Goal: Book appointment/travel/reservation

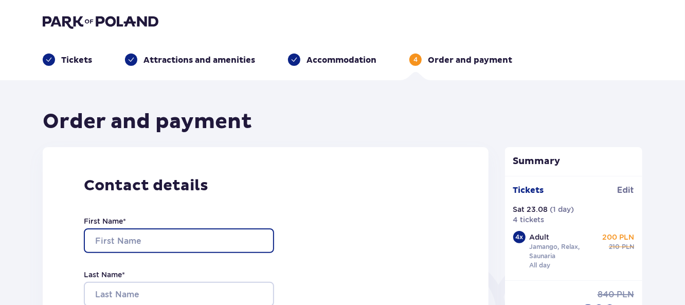
click at [169, 235] on input "First Name *" at bounding box center [179, 240] width 190 height 25
type input "Inna"
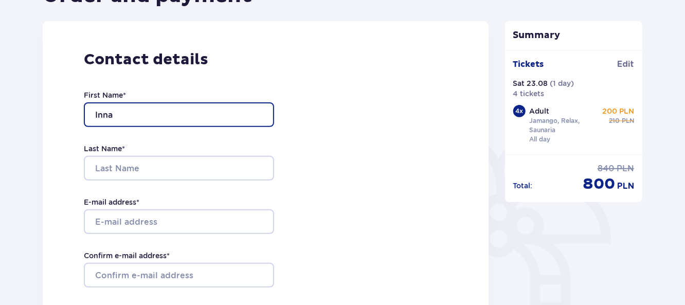
scroll to position [167, 0]
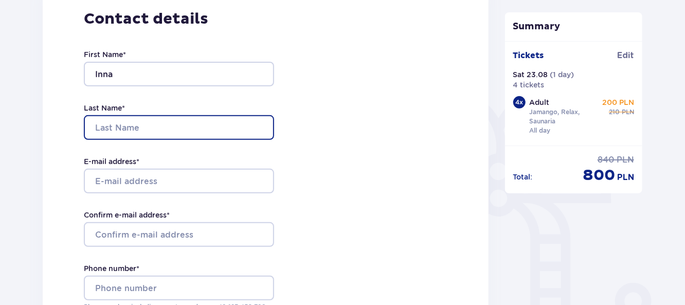
click at [123, 133] on input "Last Name *" at bounding box center [179, 127] width 190 height 25
type input "Jaunzeme"
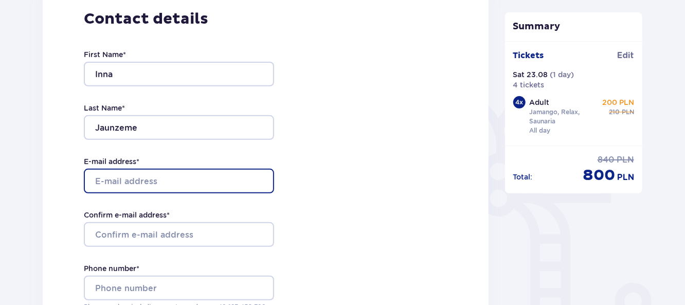
click at [157, 173] on input "E-mail address *" at bounding box center [179, 181] width 190 height 25
type input "[EMAIL_ADDRESS][DOMAIN_NAME]"
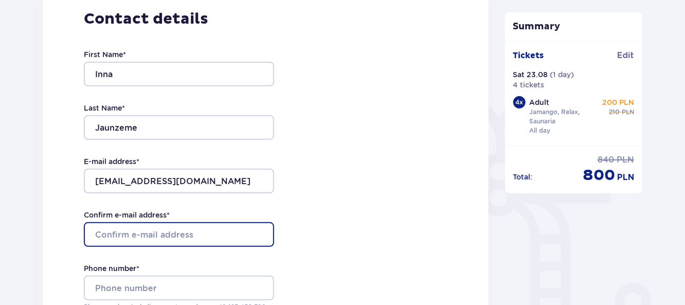
click at [151, 237] on input "Confirm e-mail address *" at bounding box center [179, 234] width 190 height 25
type input "[EMAIL_ADDRESS][DOMAIN_NAME]"
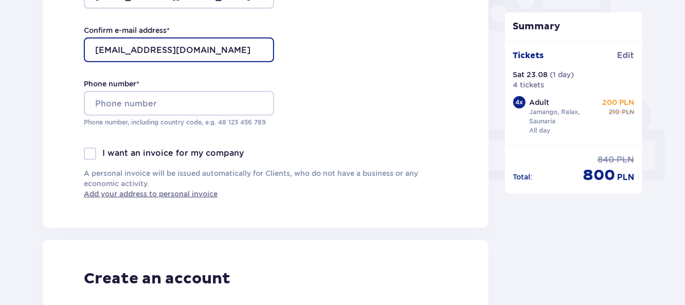
scroll to position [337, 0]
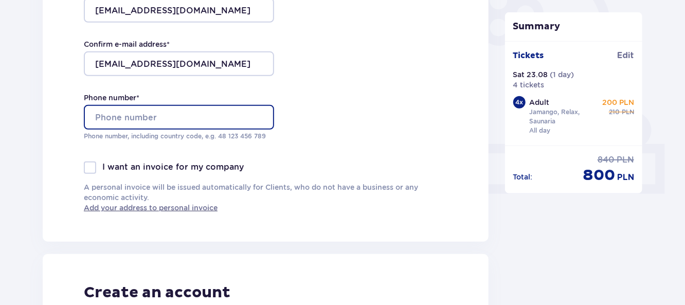
click at [146, 117] on input "Phone number *" at bounding box center [179, 117] width 190 height 25
type input "[PHONE_NUMBER]"
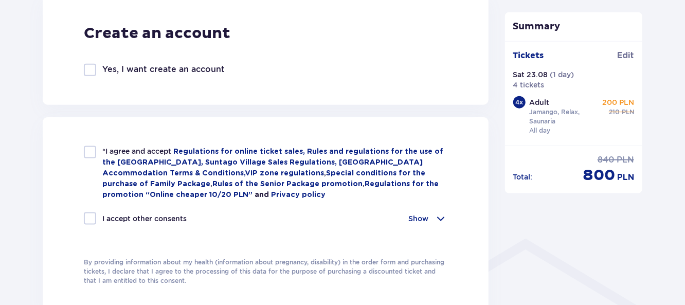
scroll to position [611, 0]
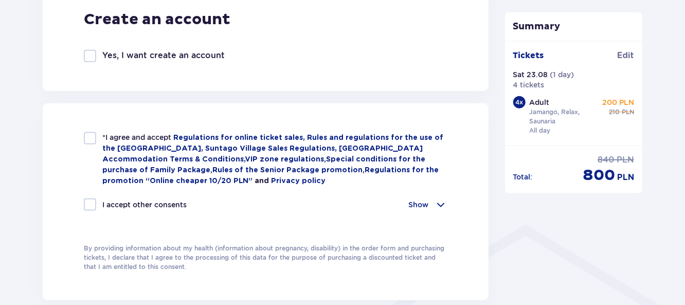
click at [89, 142] on div at bounding box center [90, 138] width 12 height 12
checkbox input "true"
click at [92, 201] on div at bounding box center [90, 205] width 12 height 12
checkbox input "true"
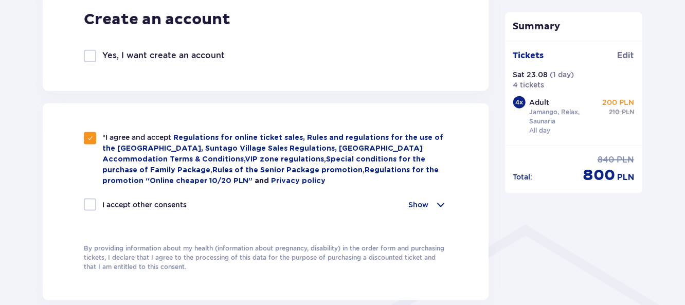
checkbox input "true"
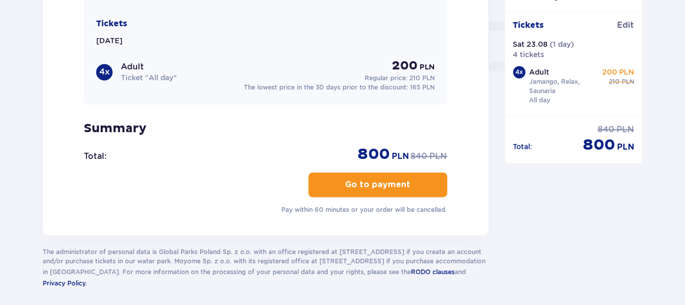
scroll to position [1018, 0]
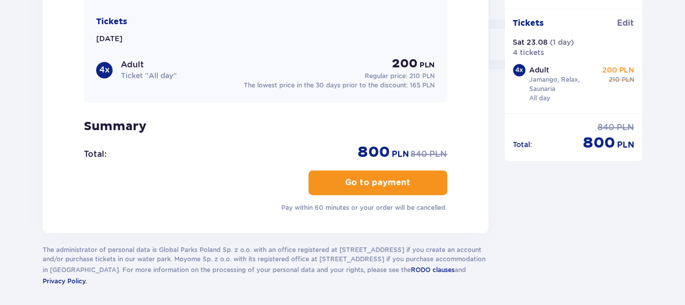
click at [386, 188] on button "Go to payment" at bounding box center [378, 182] width 139 height 25
click at [388, 183] on p "Go to payment" at bounding box center [377, 182] width 65 height 11
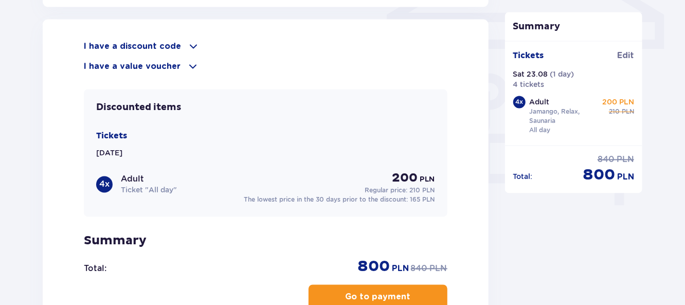
scroll to position [1056, 0]
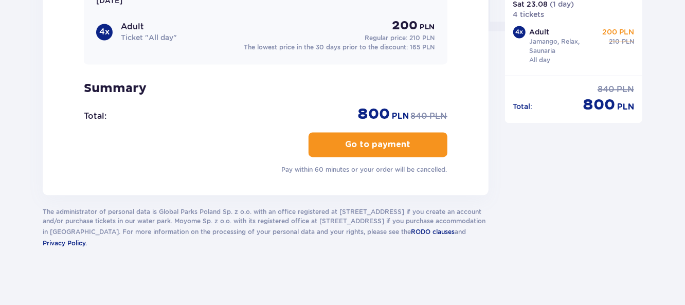
click at [399, 143] on p "Go to payment" at bounding box center [377, 144] width 65 height 11
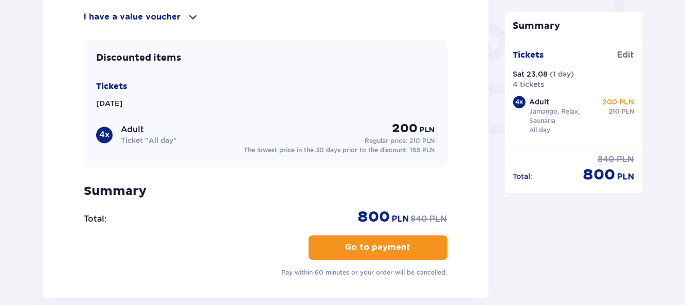
scroll to position [960, 0]
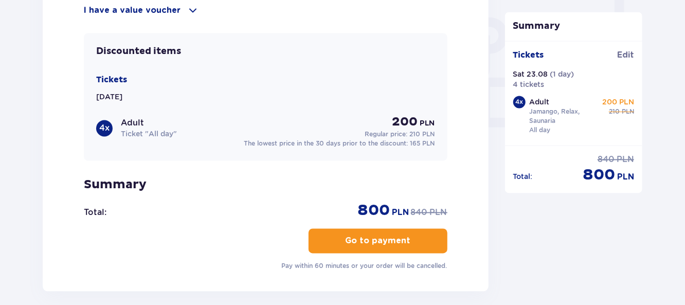
click at [406, 242] on span "button" at bounding box center [412, 241] width 12 height 12
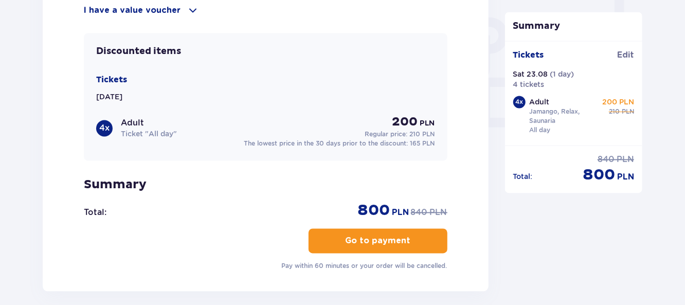
click at [406, 242] on span "button" at bounding box center [412, 241] width 12 height 12
